Goal: Information Seeking & Learning: Find specific fact

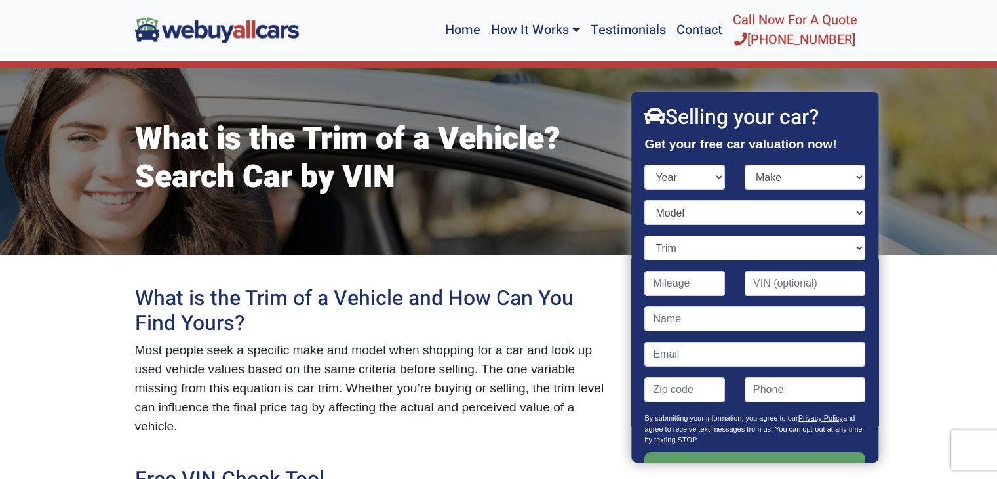
select select "2008"
click at [645, 165] on select "Year 2025 2024 2023 2022 2021 2020 2019 2018 2017 2016 2015 2014 2013 2012 2011…" at bounding box center [685, 177] width 81 height 25
click at [802, 179] on select "Make Acura Aston Martin Audi Bentley BMW Bugatti Buick Cadillac Chevrolet Chrys…" at bounding box center [805, 177] width 121 height 25
select select "GMC"
click at [745, 165] on select "Make Acura Aston Martin Audi Bentley BMW Bugatti Buick Cadillac Chevrolet Chrys…" at bounding box center [805, 177] width 121 height 25
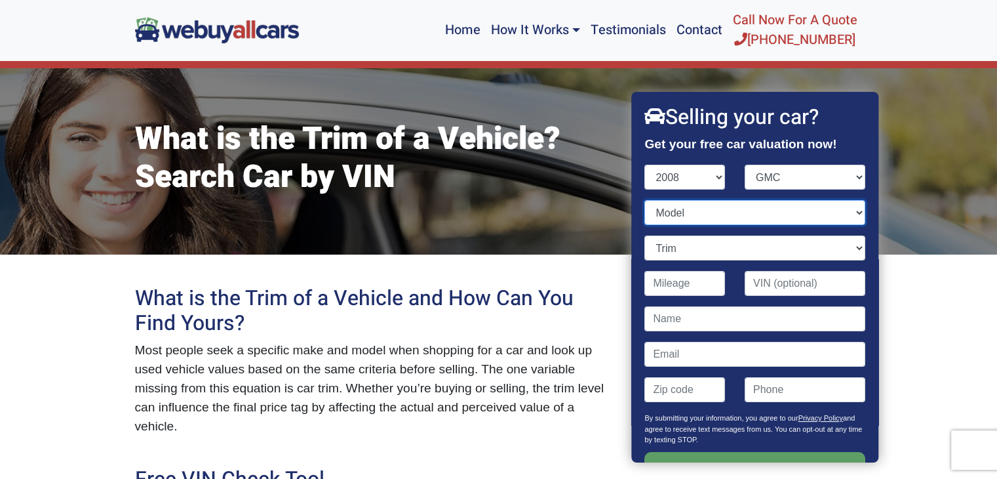
click at [705, 210] on select "Model" at bounding box center [755, 212] width 220 height 25
select select "Sierra 1500"
click at [645, 200] on select "Model Acadia Canyon Envoy Savana Savana Cargo Sierra 1500 Sierra 2500HD Sierra …" at bounding box center [755, 212] width 220 height 25
click at [747, 247] on select "Trim" at bounding box center [755, 247] width 220 height 25
click at [834, 251] on select "Trim Denali 4dr Crew Cab 5.8 ft. SB (6.2L 8cyl) Denali 4dr Crew Cab AWD 5.8 ft.…" at bounding box center [755, 247] width 220 height 25
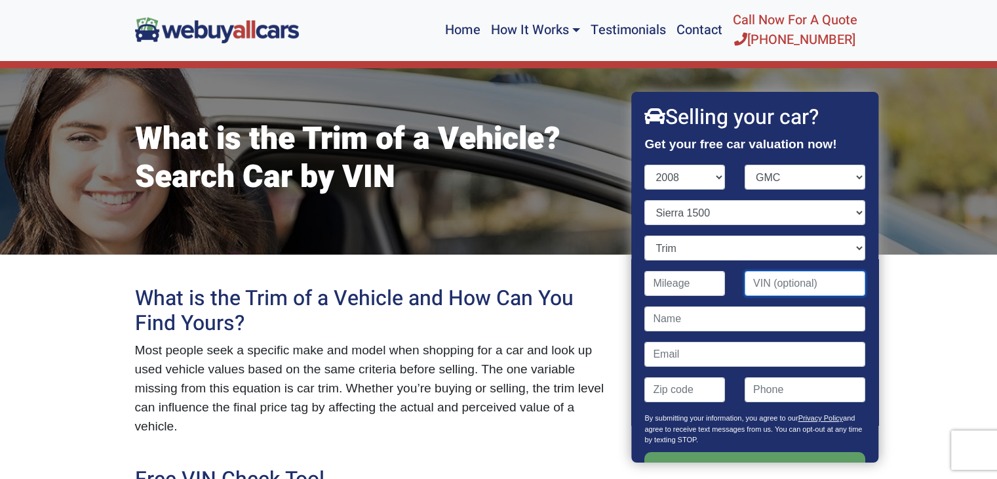
click at [785, 286] on input "Contact form" at bounding box center [805, 283] width 121 height 25
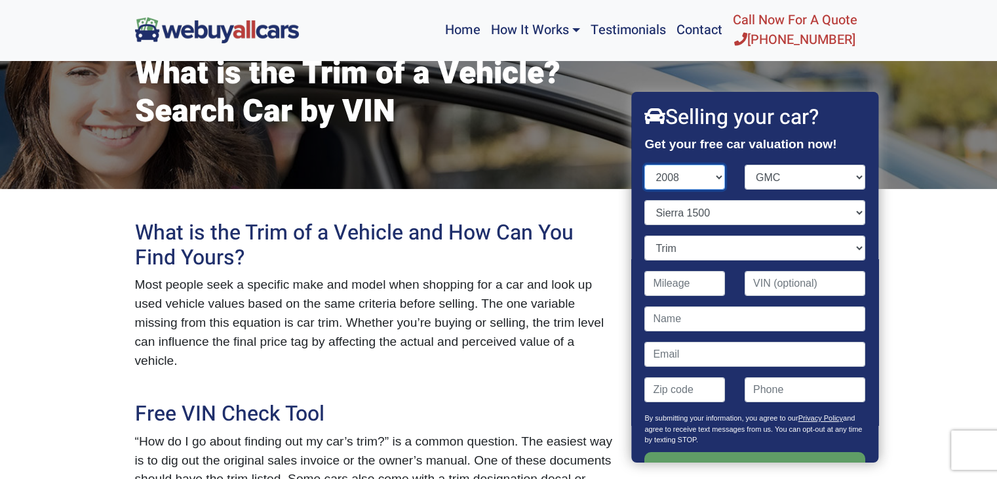
click at [711, 176] on select "Year 2025 2024 2023 2022 2021 2020 2019 2018 2017 2016 2015 2014 2013 2012 2011…" at bounding box center [685, 177] width 81 height 25
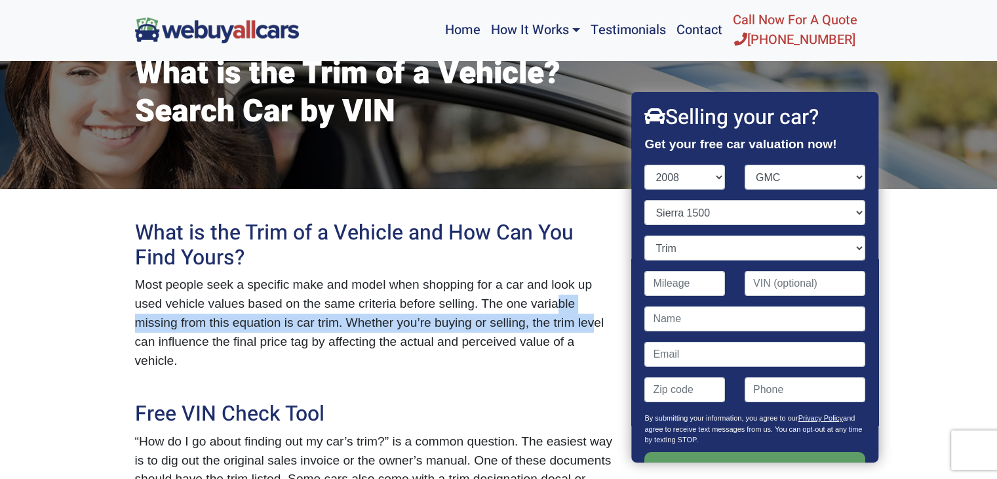
click at [549, 314] on p "Most people seek a specific make and model when shopping for a car and look up …" at bounding box center [374, 322] width 479 height 94
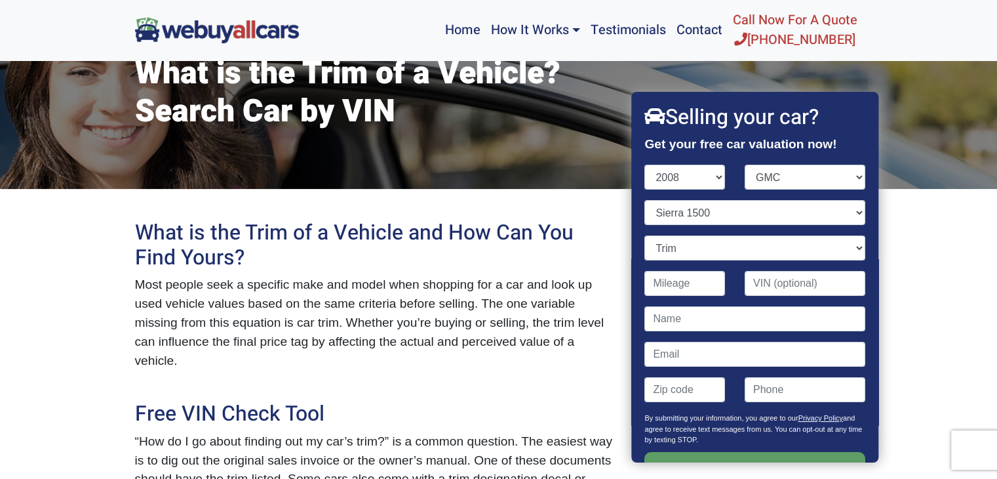
click at [558, 401] on h2 "Free VIN Check Tool" at bounding box center [374, 413] width 479 height 25
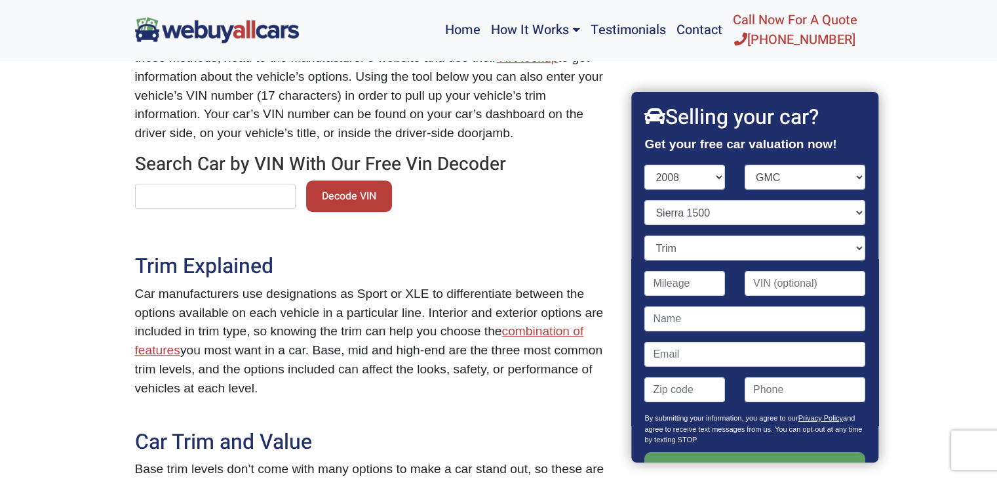
drag, startPoint x: 810, startPoint y: 113, endPoint x: 467, endPoint y: 166, distance: 346.3
click at [468, 180] on form "Decode VIN" at bounding box center [374, 201] width 479 height 42
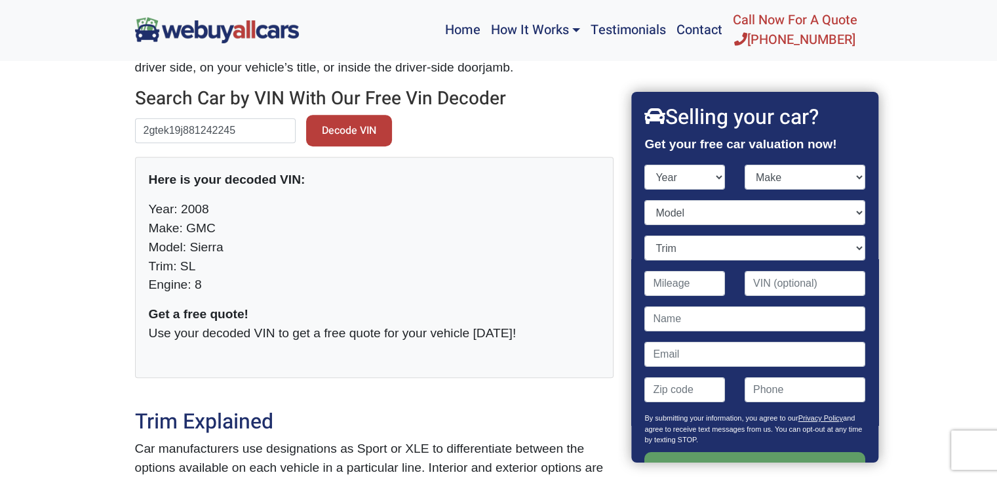
click at [784, 211] on select "Model" at bounding box center [755, 212] width 220 height 25
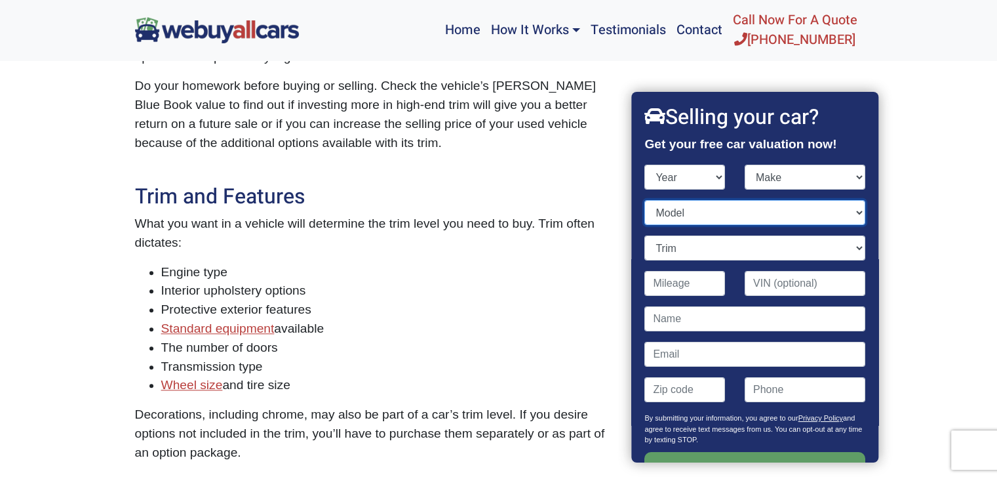
scroll to position [1049, 0]
